Goal: Task Accomplishment & Management: Manage account settings

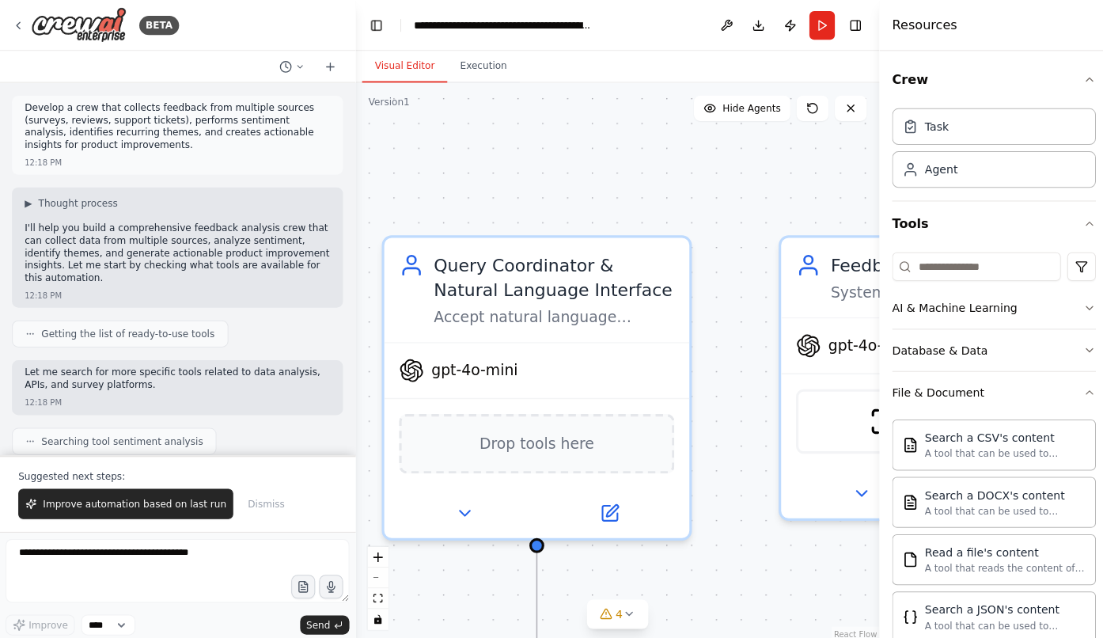
scroll to position [287, 0]
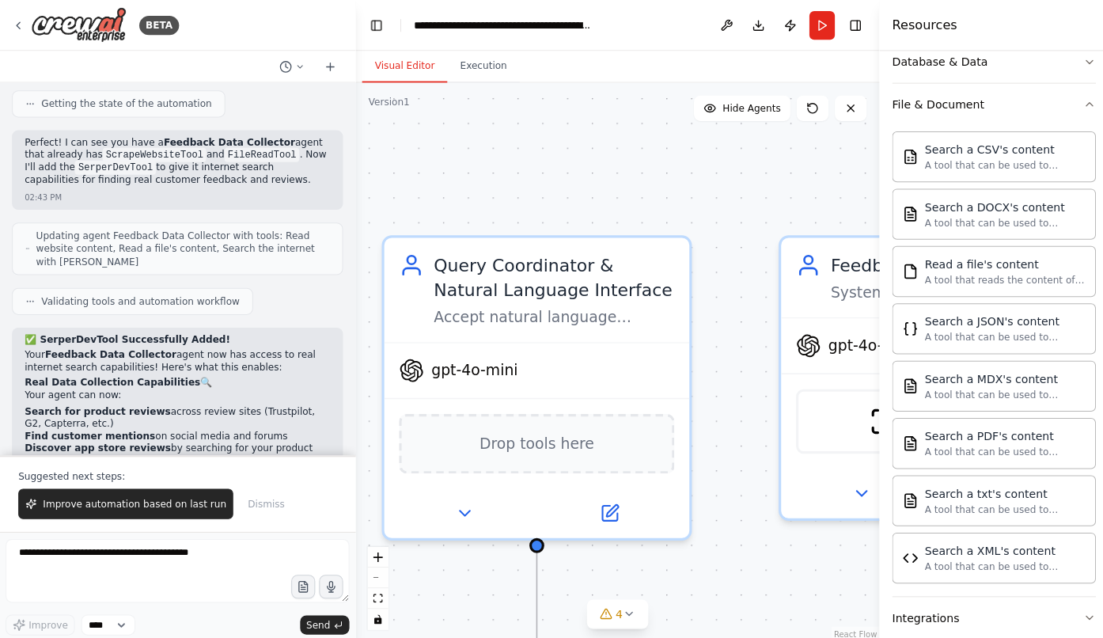
drag, startPoint x: 494, startPoint y: 152, endPoint x: 431, endPoint y: 139, distance: 64.0
click at [494, 151] on div ".deletable-edge-delete-btn { width: 20px; height: 20px; border: 0px solid #ffff…" at bounding box center [615, 360] width 521 height 556
click at [109, 10] on img at bounding box center [79, 25] width 95 height 36
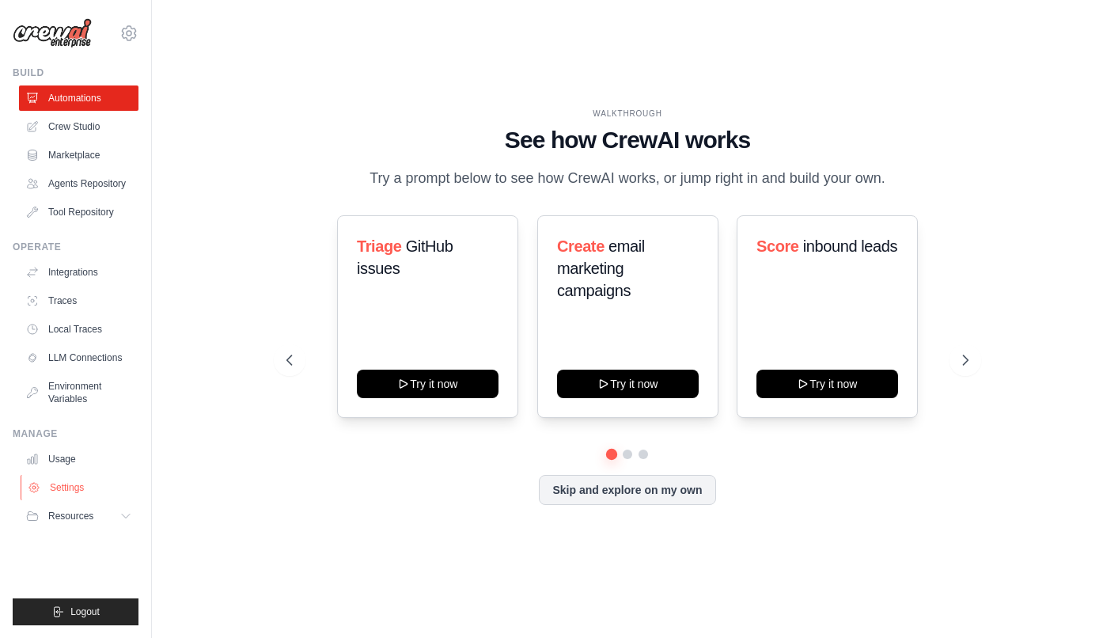
click at [63, 482] on link "Settings" at bounding box center [81, 487] width 120 height 25
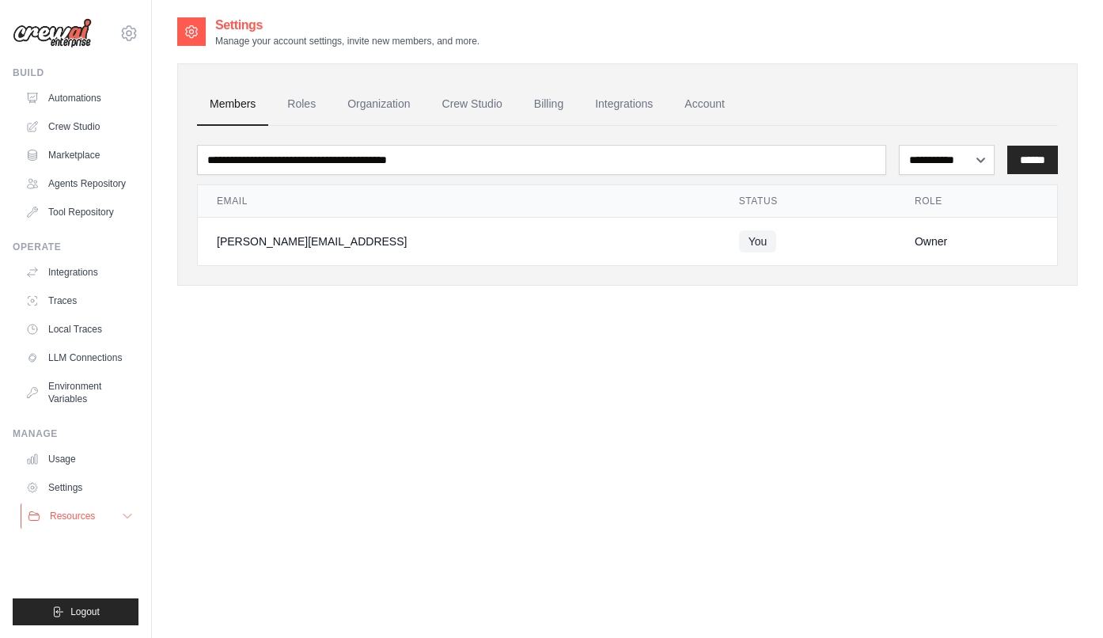
click at [59, 518] on span "Resources" at bounding box center [72, 516] width 45 height 13
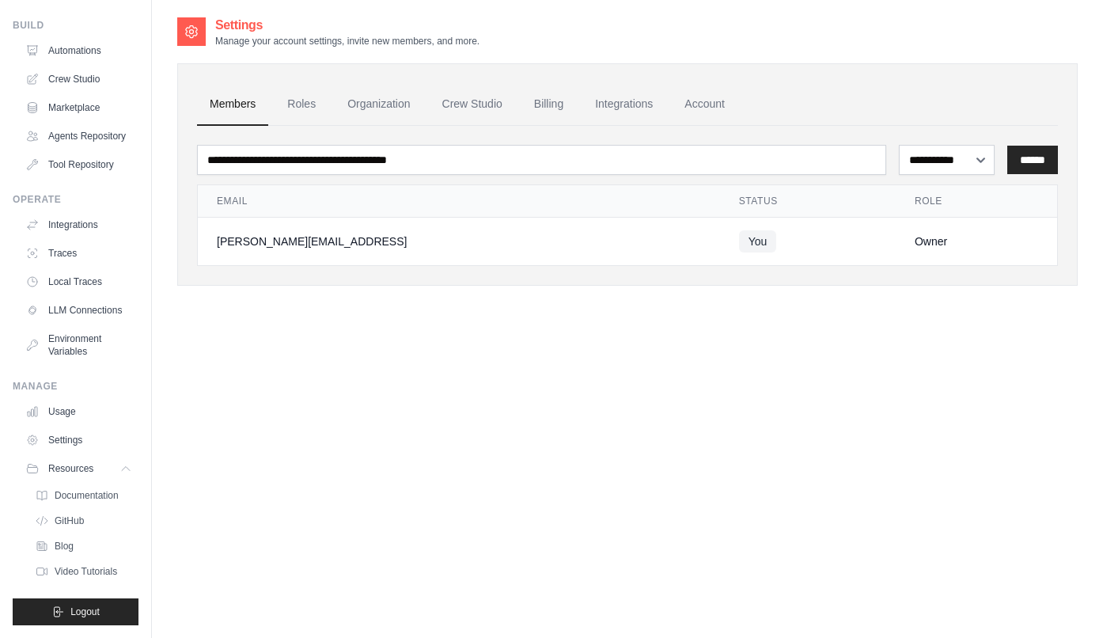
scroll to position [47, 0]
click at [71, 415] on link "Usage" at bounding box center [81, 411] width 120 height 25
